Goal: Task Accomplishment & Management: Manage account settings

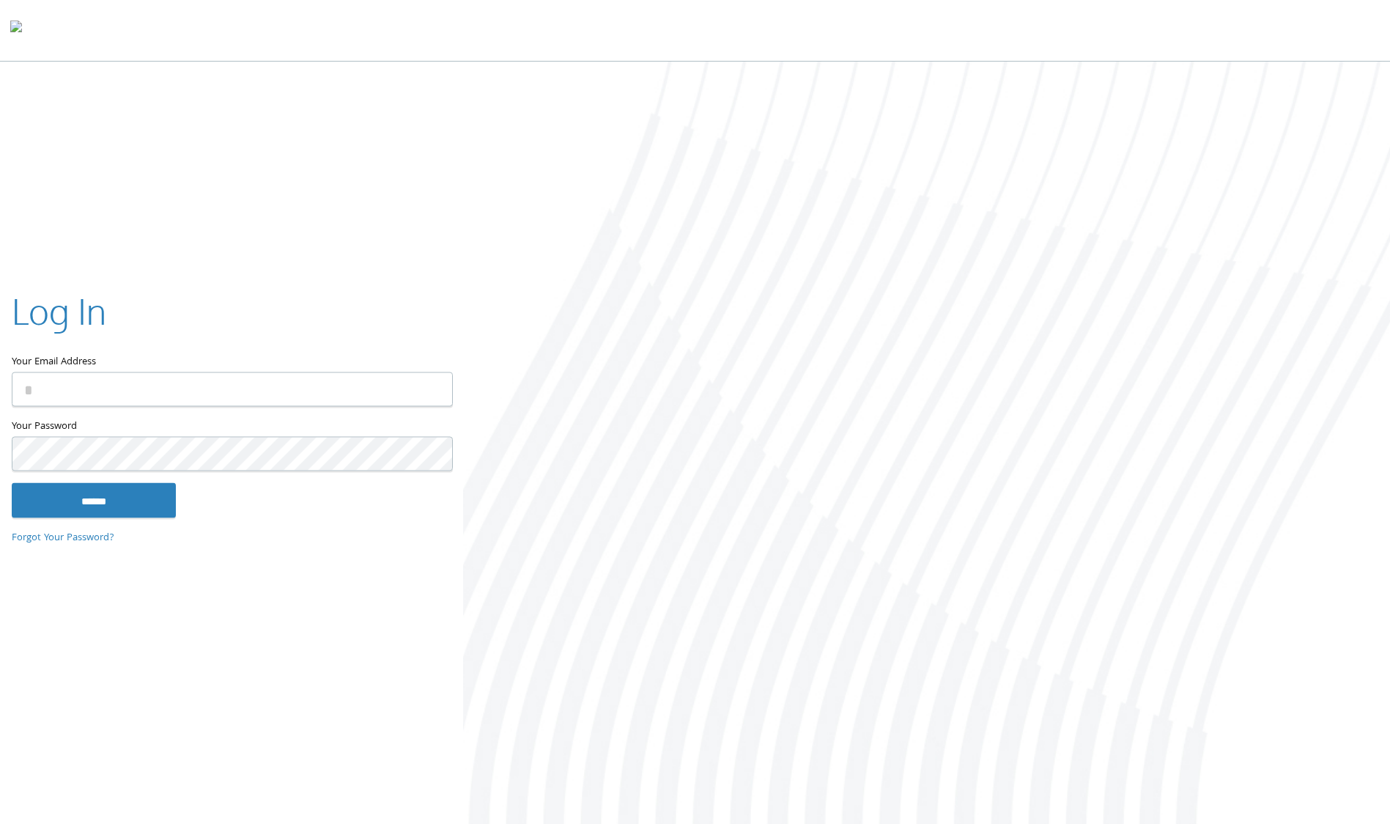
type input "**********"
click at [144, 501] on input "******" at bounding box center [94, 500] width 164 height 35
type input "**********"
click at [134, 502] on input "******" at bounding box center [94, 500] width 164 height 35
